Goal: Task Accomplishment & Management: Manage account settings

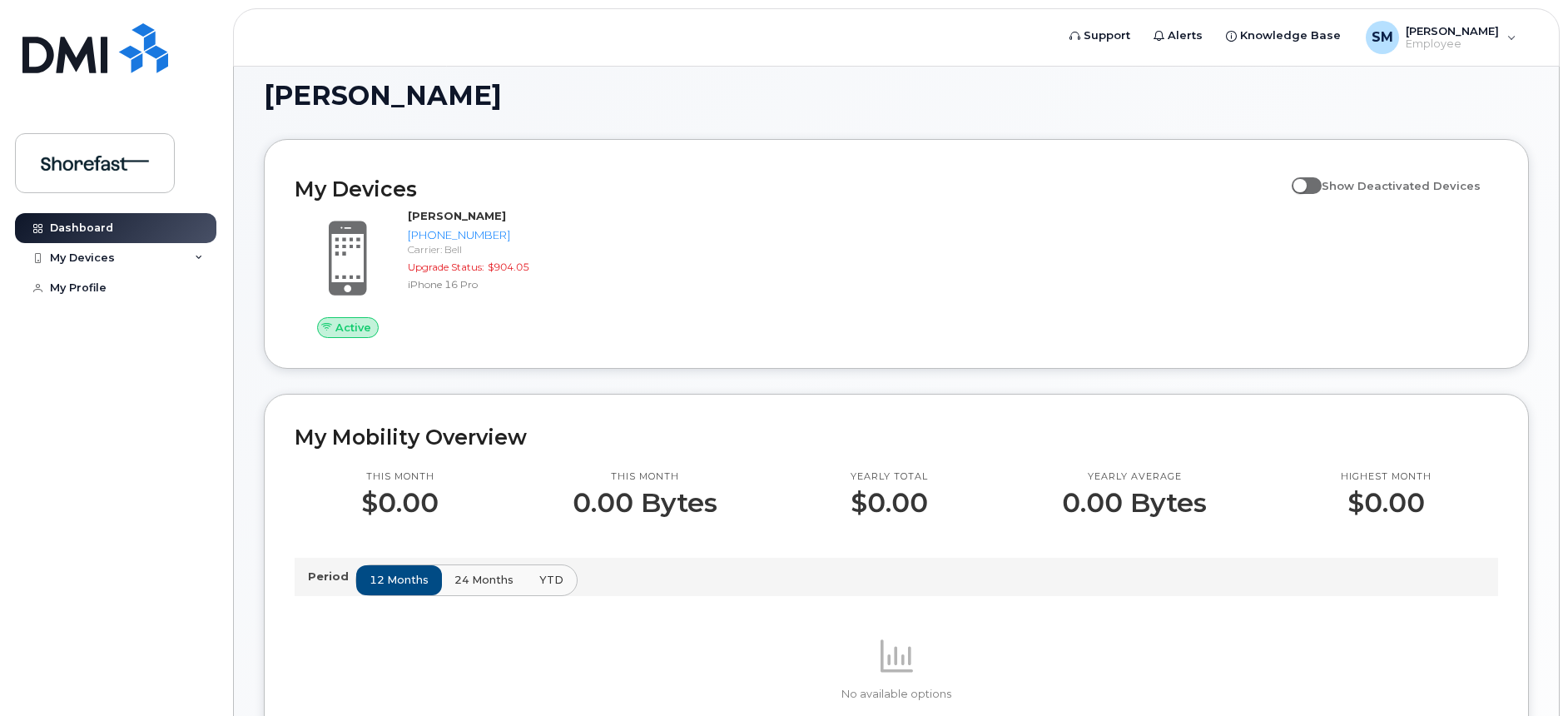
scroll to position [15, 0]
click at [118, 262] on div "My Devices" at bounding box center [116, 259] width 201 height 30
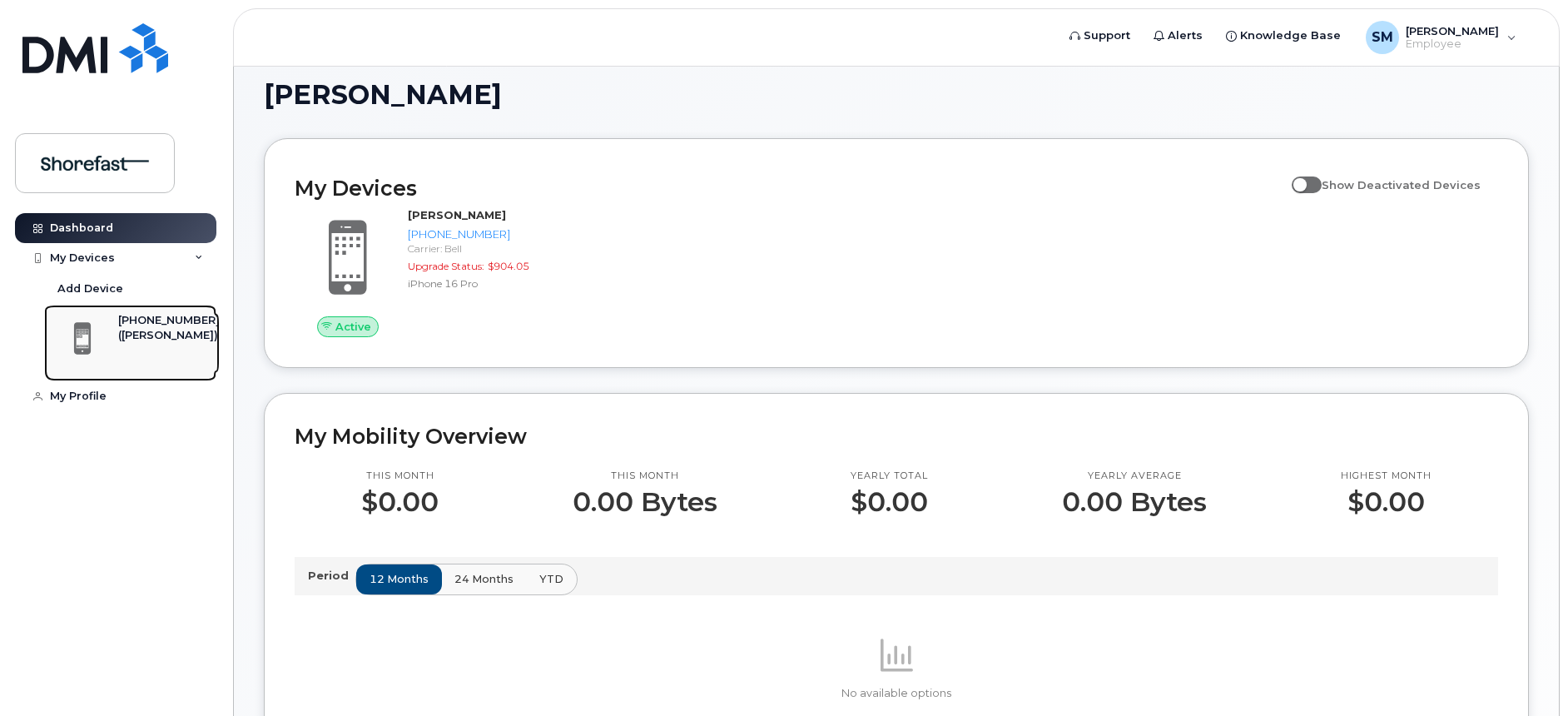
click at [151, 339] on div "([PERSON_NAME])" at bounding box center [168, 336] width 102 height 15
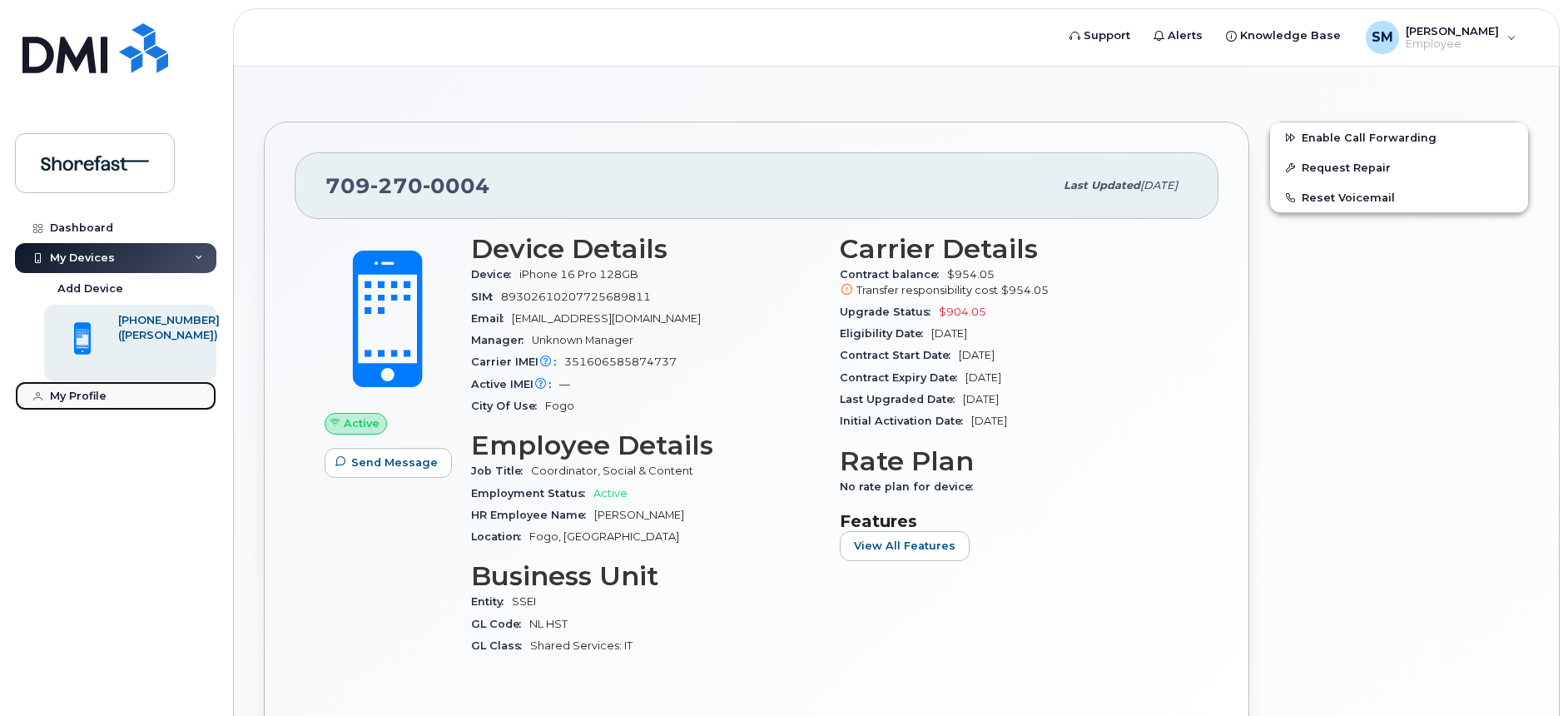
click at [68, 399] on div "My Profile" at bounding box center [79, 397] width 57 height 13
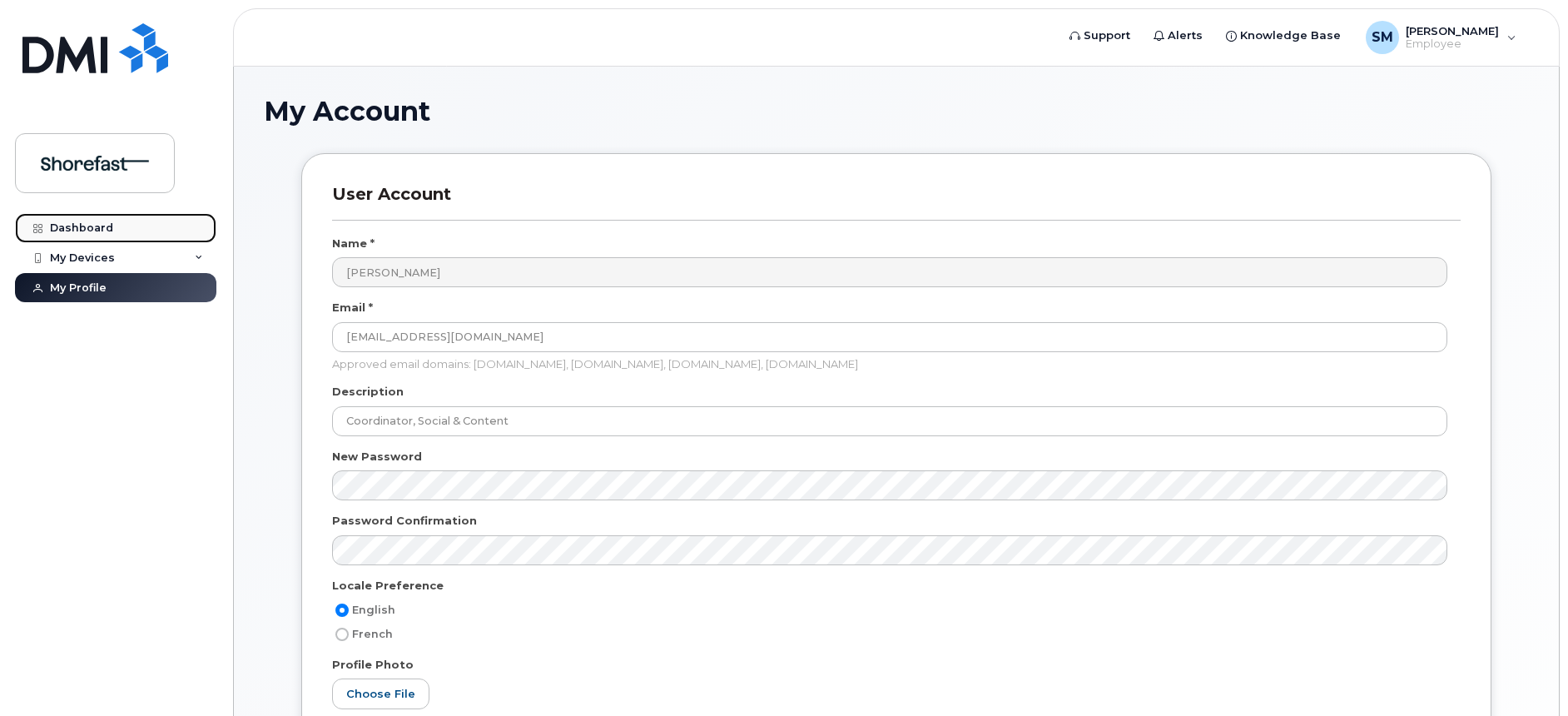
click at [82, 225] on div "Dashboard" at bounding box center [82, 228] width 64 height 13
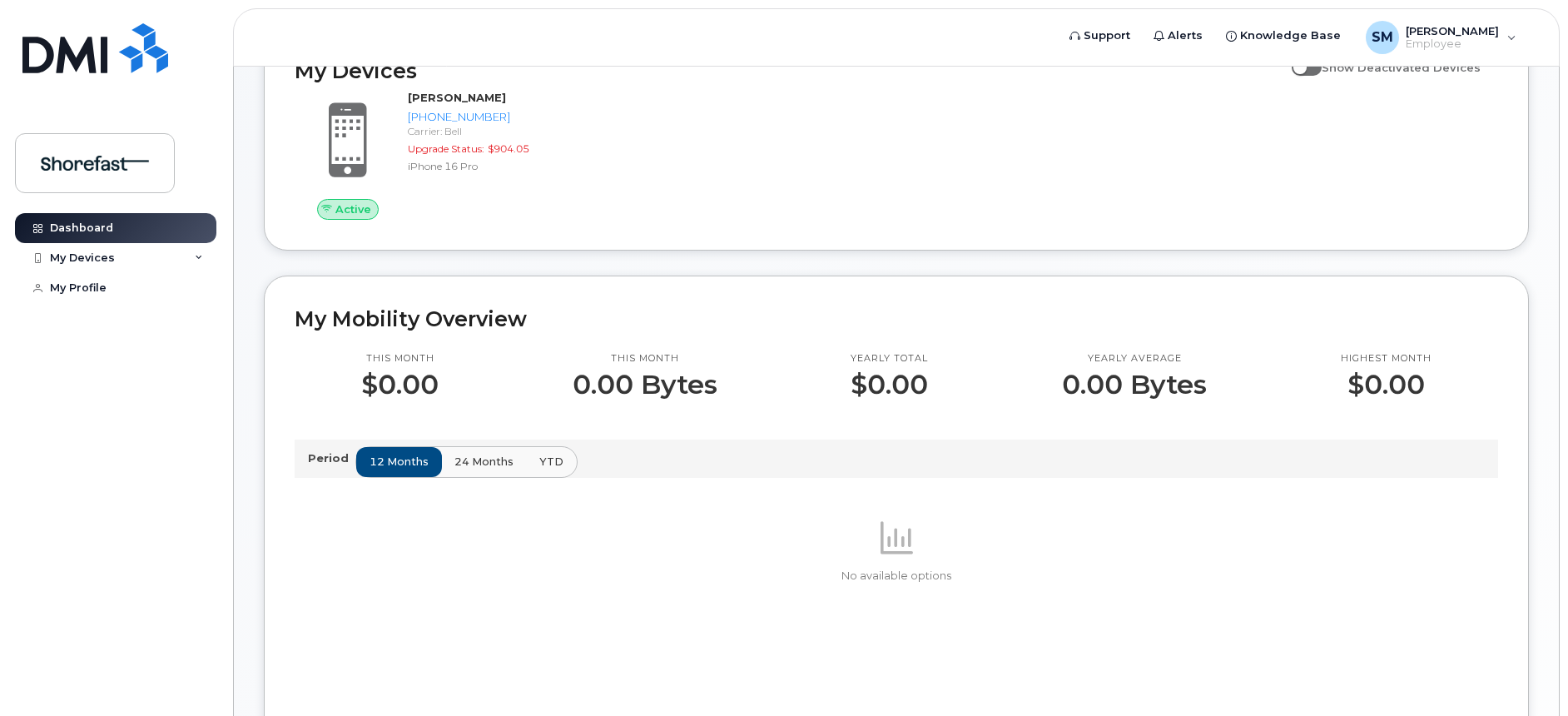
scroll to position [133, 0]
